Goal: Task Accomplishment & Management: Complete application form

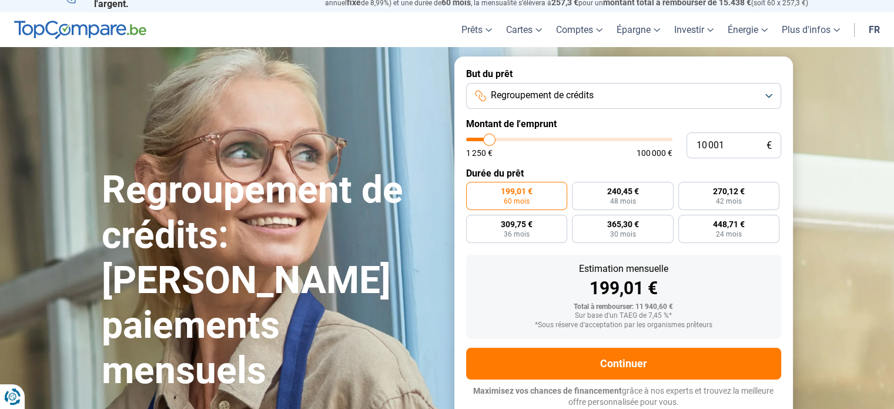
type input "47 250"
type input "47250"
click at [562, 138] on input "range" at bounding box center [569, 140] width 206 height 4
radio input "false"
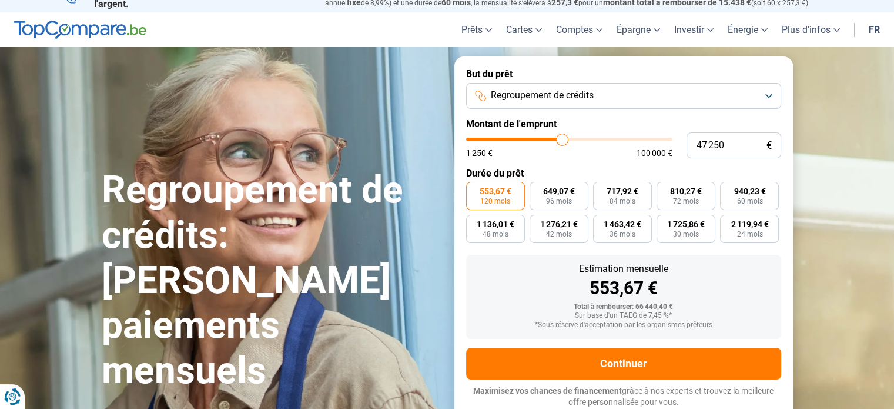
type input "38 500"
type input "38500"
click at [545, 140] on input "range" at bounding box center [569, 140] width 206 height 4
type input "33 250"
type input "33250"
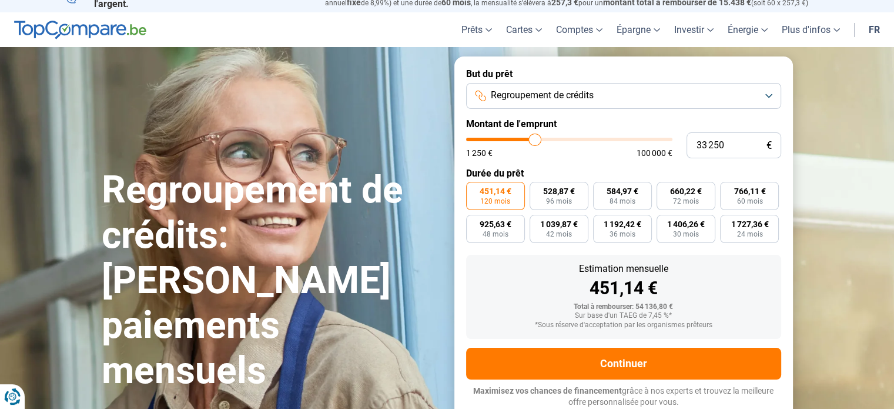
click at [534, 139] on input "range" at bounding box center [569, 140] width 206 height 4
type input "41 500"
type input "41500"
click at [551, 140] on input "range" at bounding box center [569, 140] width 206 height 4
click at [632, 199] on span "84 mois" at bounding box center [623, 200] width 26 height 7
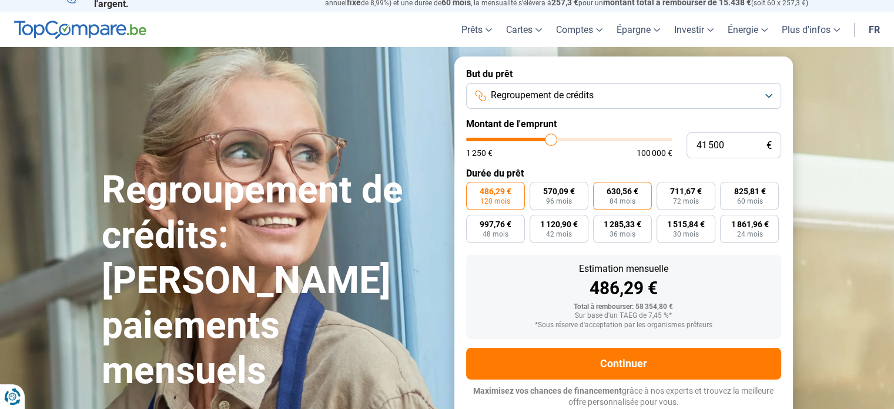
click at [601, 189] on input "630,56 € 84 mois" at bounding box center [597, 186] width 8 height 8
radio input "true"
click at [712, 145] on input "41 500" at bounding box center [734, 145] width 95 height 26
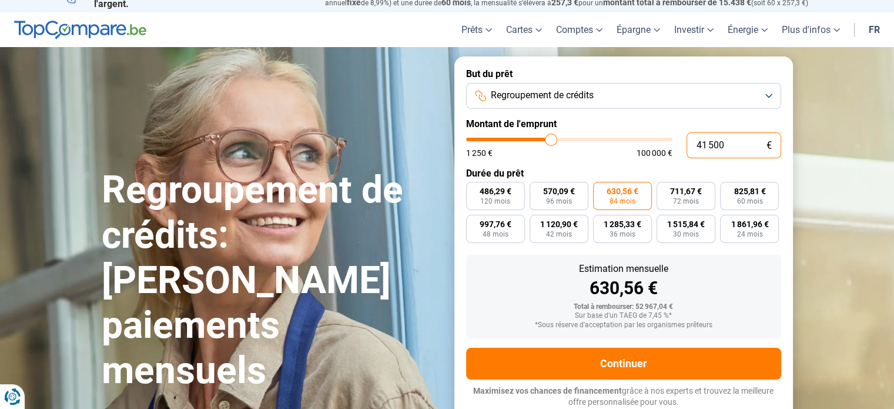
type input "4"
type input "1250"
type input "40"
type input "1250"
type input "400"
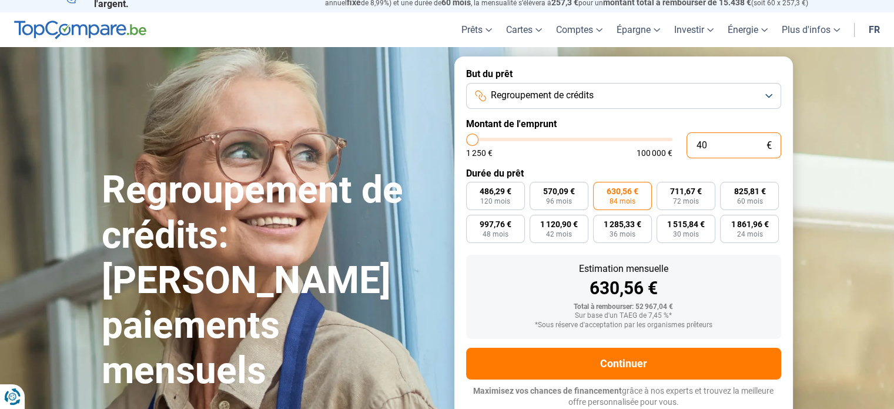
type input "1250"
type input "4 000"
type input "4000"
type input "40 000"
type input "40000"
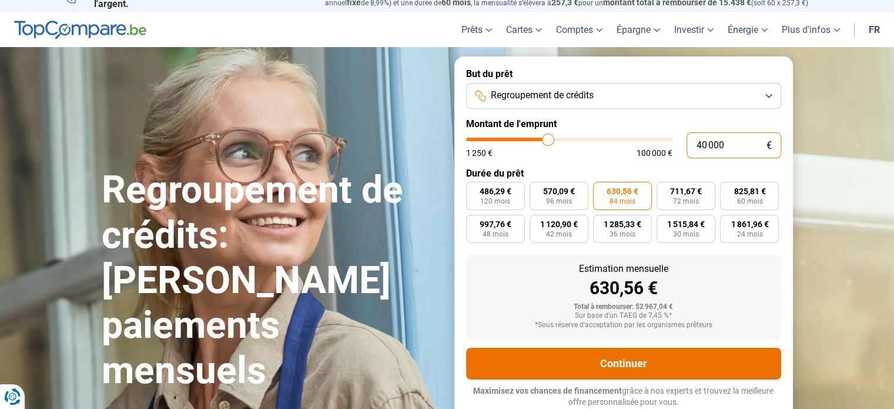
radio input "true"
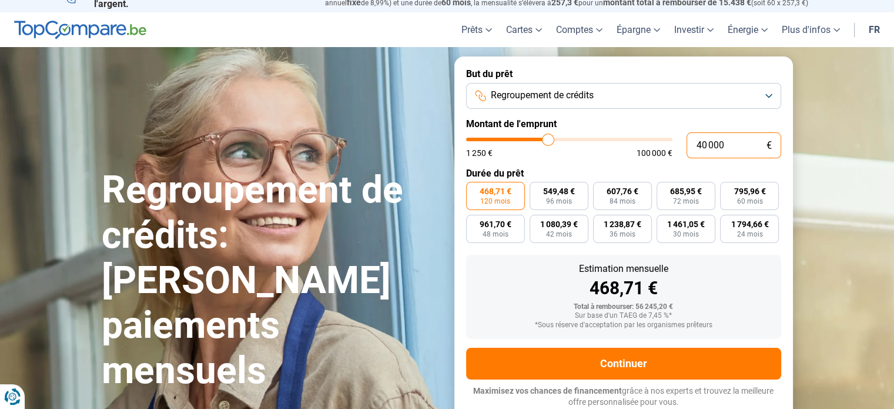
type input "4 000"
type input "4000"
type input "400"
type input "1250"
type input "40"
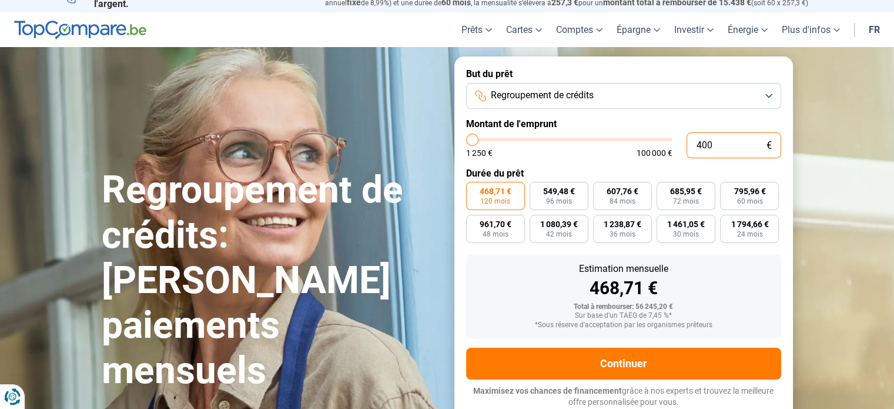
type input "1250"
type input "4"
type input "1250"
type input "0"
type input "1250"
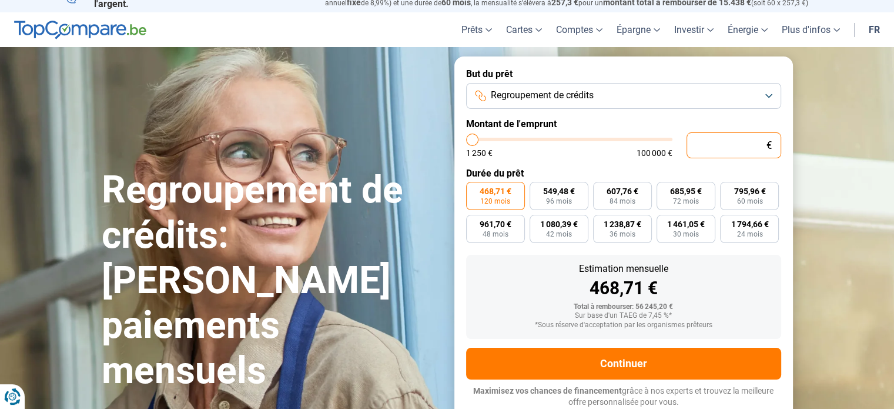
type input "3"
type input "1250"
type input "39"
type input "1250"
type input "390"
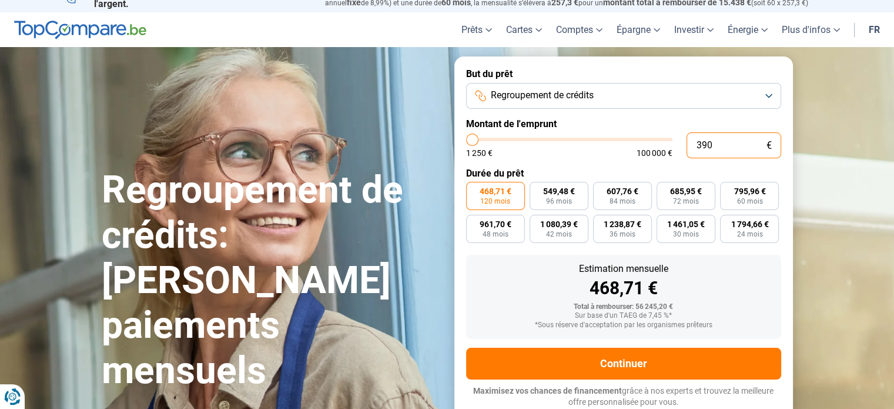
type input "1250"
type input "3 900"
type input "4000"
type input "39 000"
type input "39000"
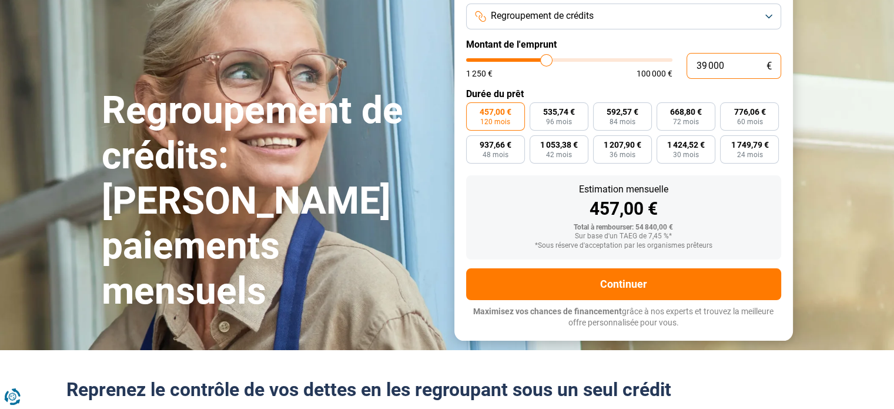
scroll to position [96, 0]
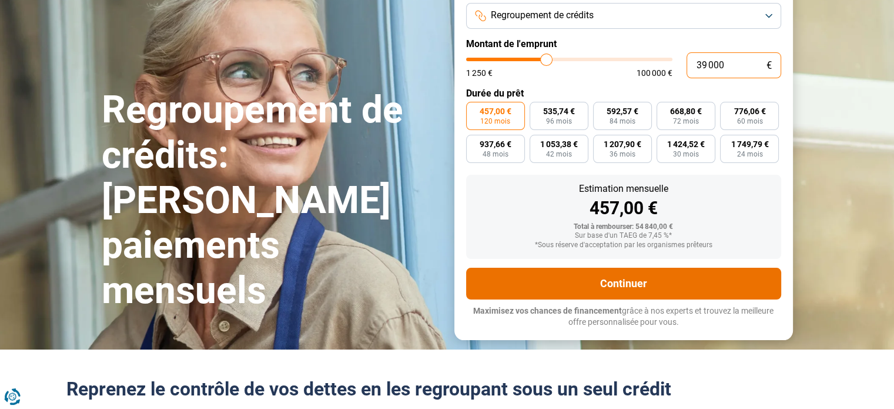
type input "39 000"
click at [655, 273] on button "Continuer" at bounding box center [623, 283] width 315 height 32
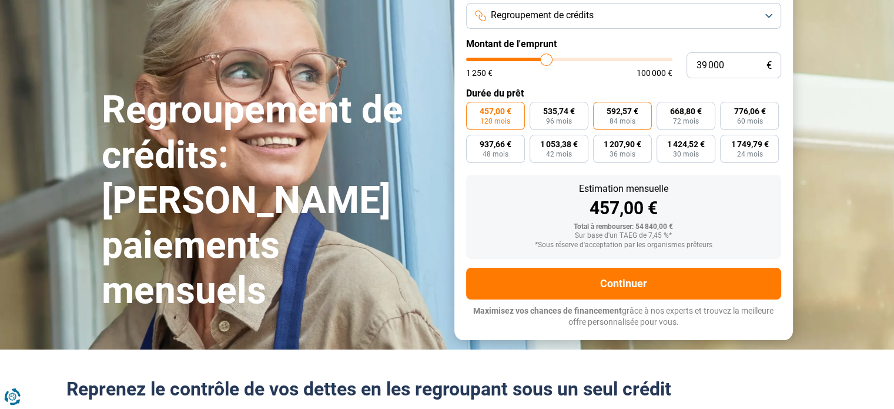
click at [617, 113] on span "592,57 €" at bounding box center [623, 111] width 32 height 8
click at [601, 109] on input "592,57 € 84 mois" at bounding box center [597, 106] width 8 height 8
radio input "true"
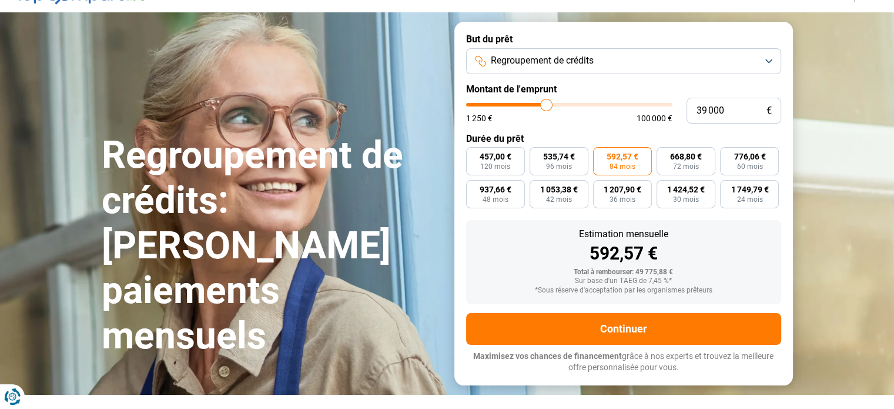
scroll to position [16, 0]
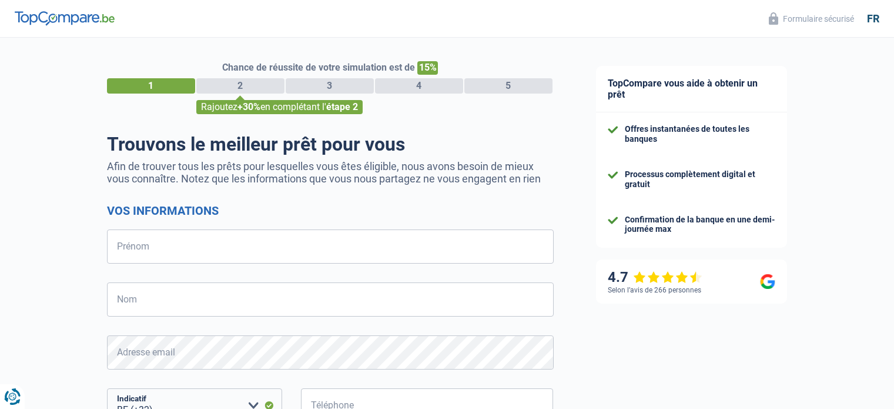
select select "32"
